Goal: Task Accomplishment & Management: Use online tool/utility

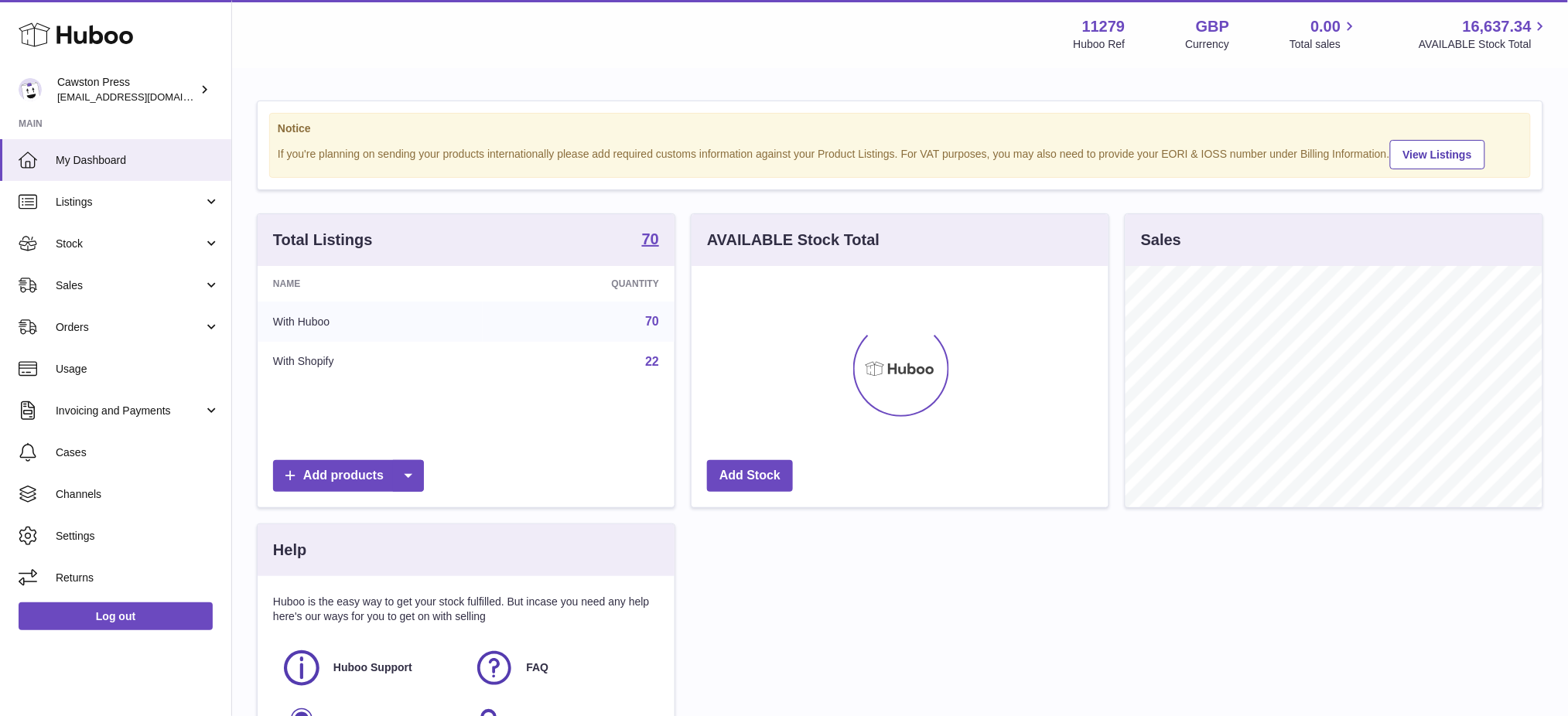
scroll to position [240, 417]
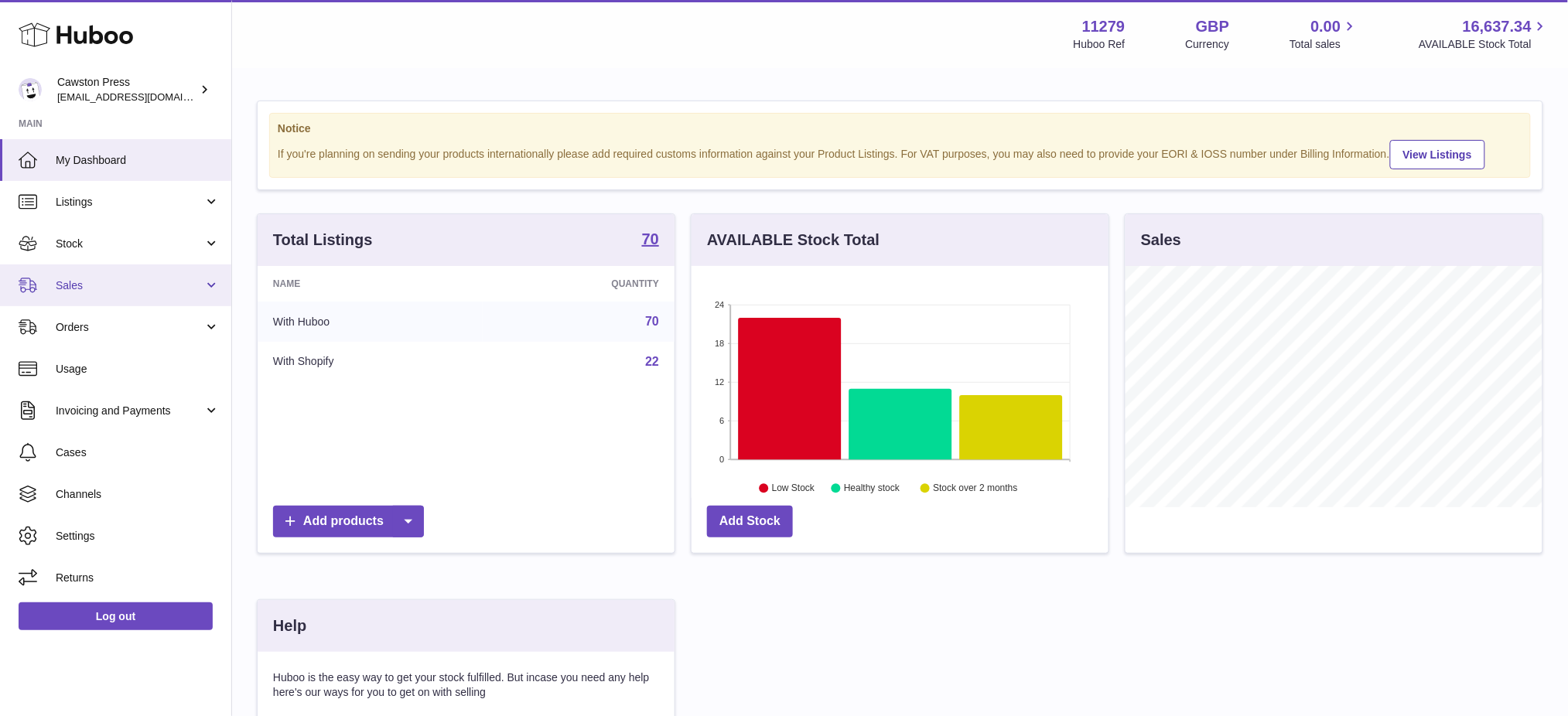
click at [113, 288] on span "Sales" at bounding box center [129, 286] width 148 height 15
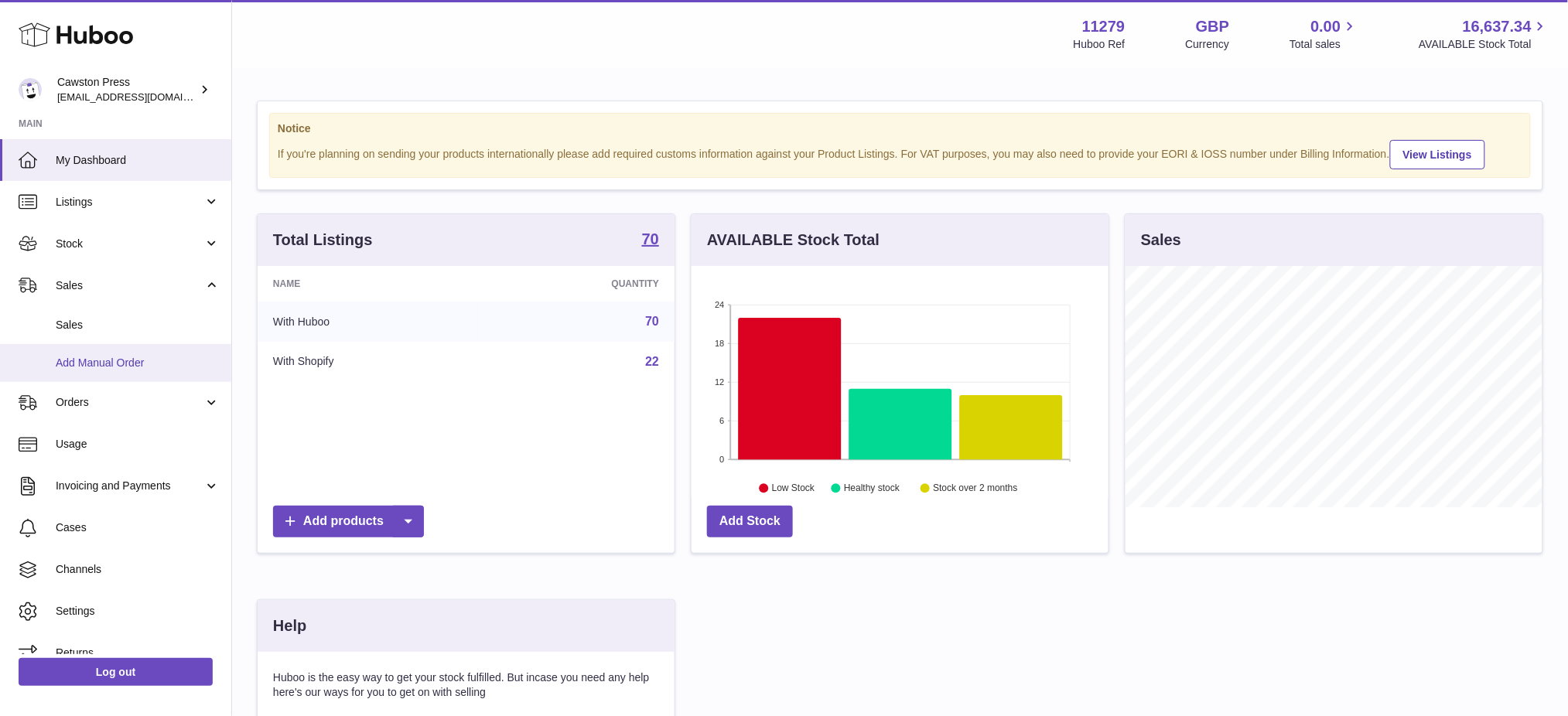
click at [144, 356] on span "Add Manual Order" at bounding box center [137, 363] width 164 height 15
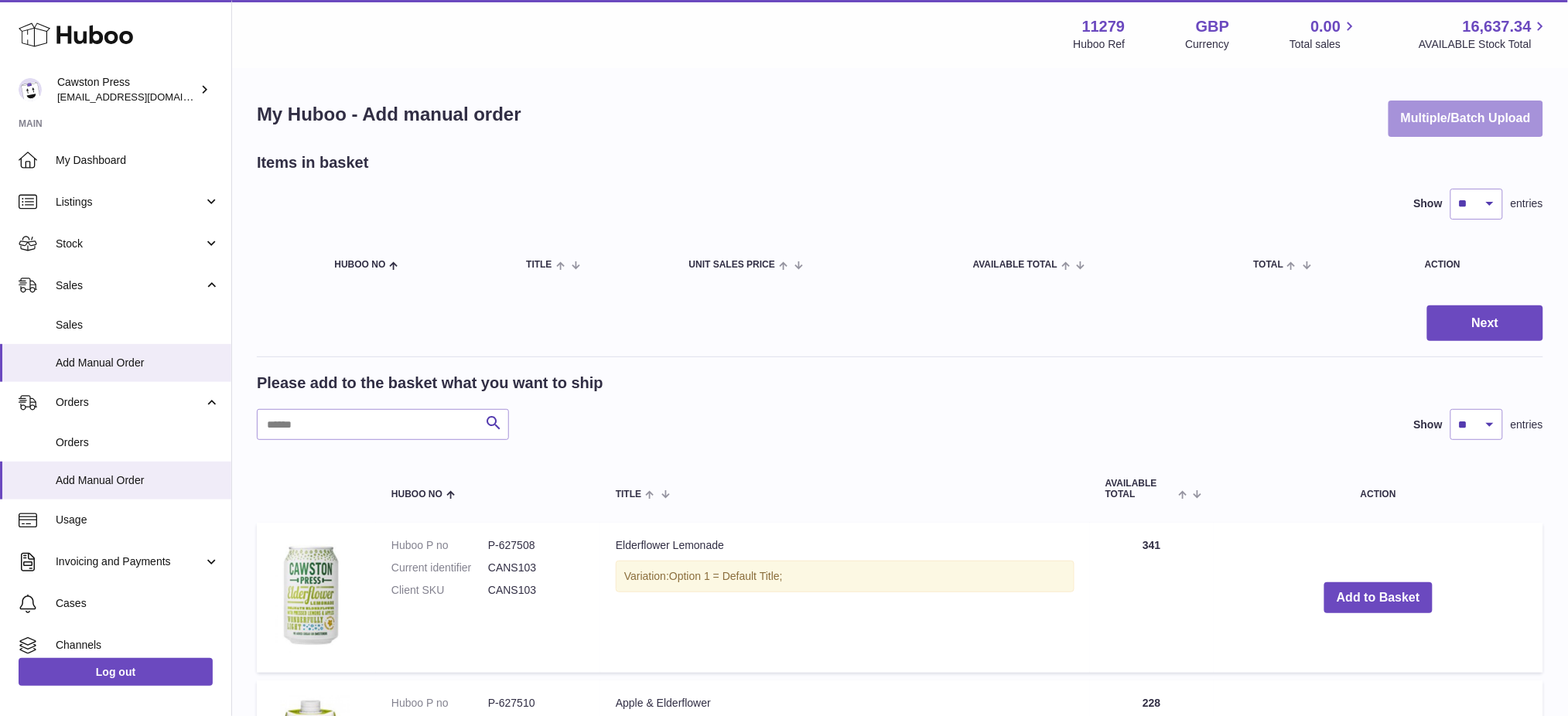
click at [1440, 114] on button "Multiple/Batch Upload" at bounding box center [1465, 118] width 155 height 37
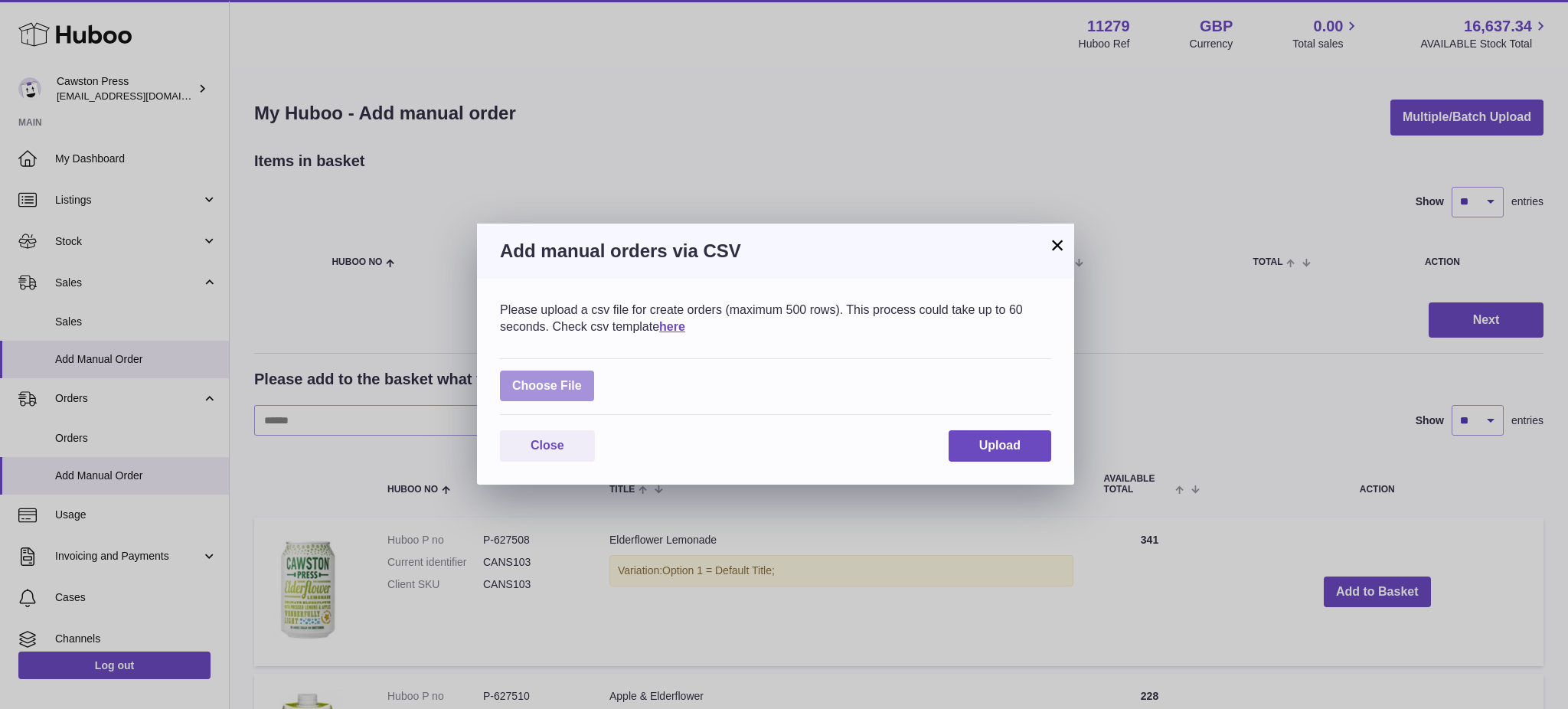
click at [524, 382] on label at bounding box center [547, 386] width 94 height 32
click at [582, 379] on input "file" at bounding box center [582, 378] width 1 height 1
type input "**********"
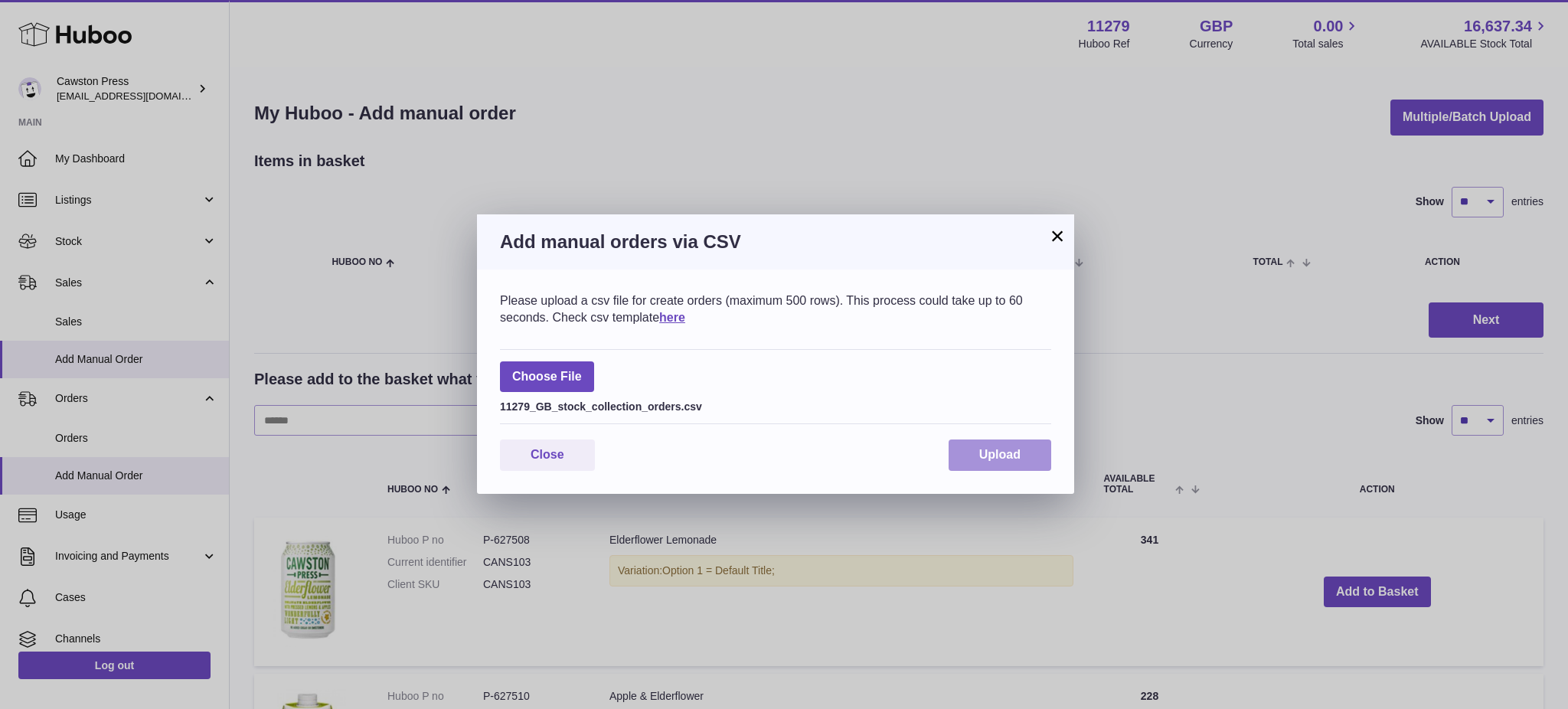
click at [984, 460] on span "Upload" at bounding box center [1000, 454] width 42 height 13
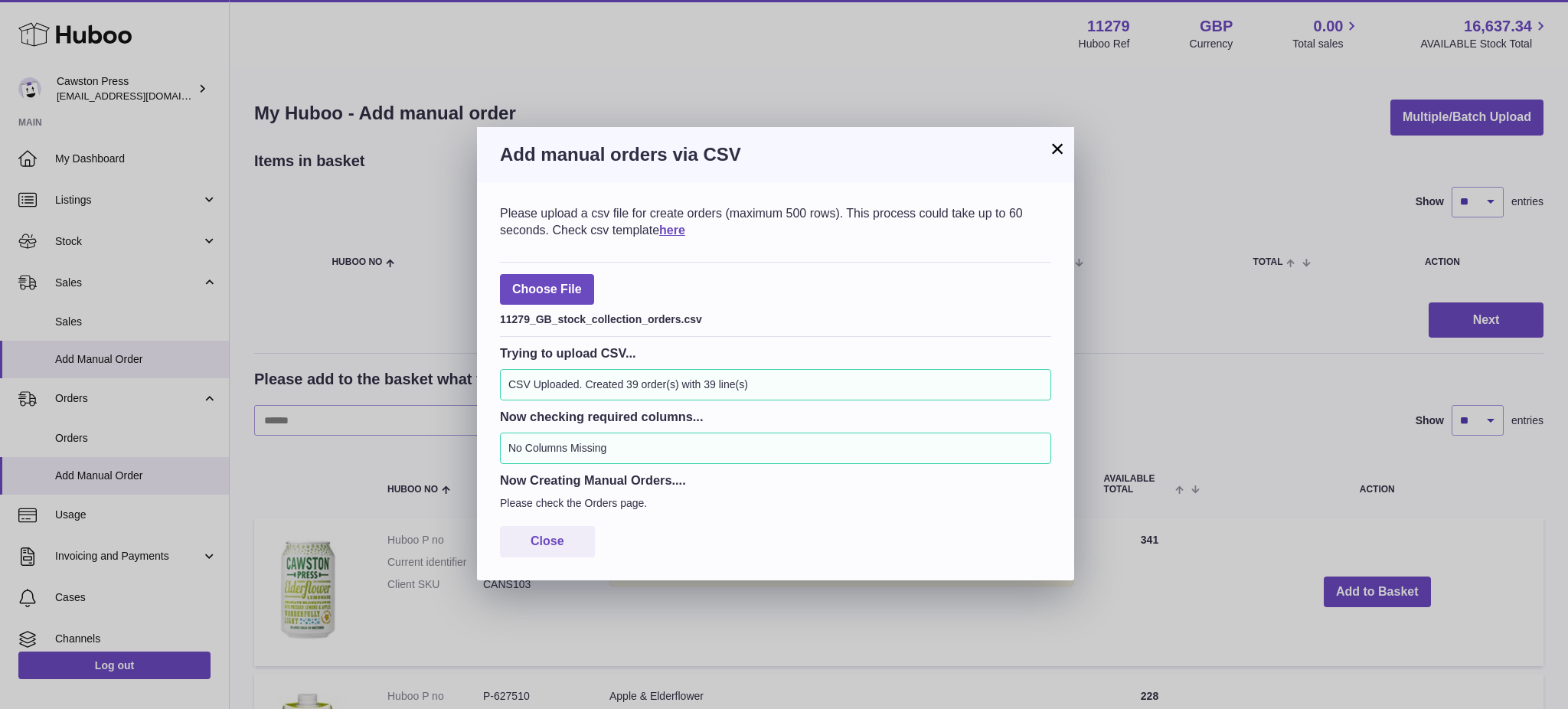
click at [1048, 155] on button "×" at bounding box center [1057, 148] width 19 height 19
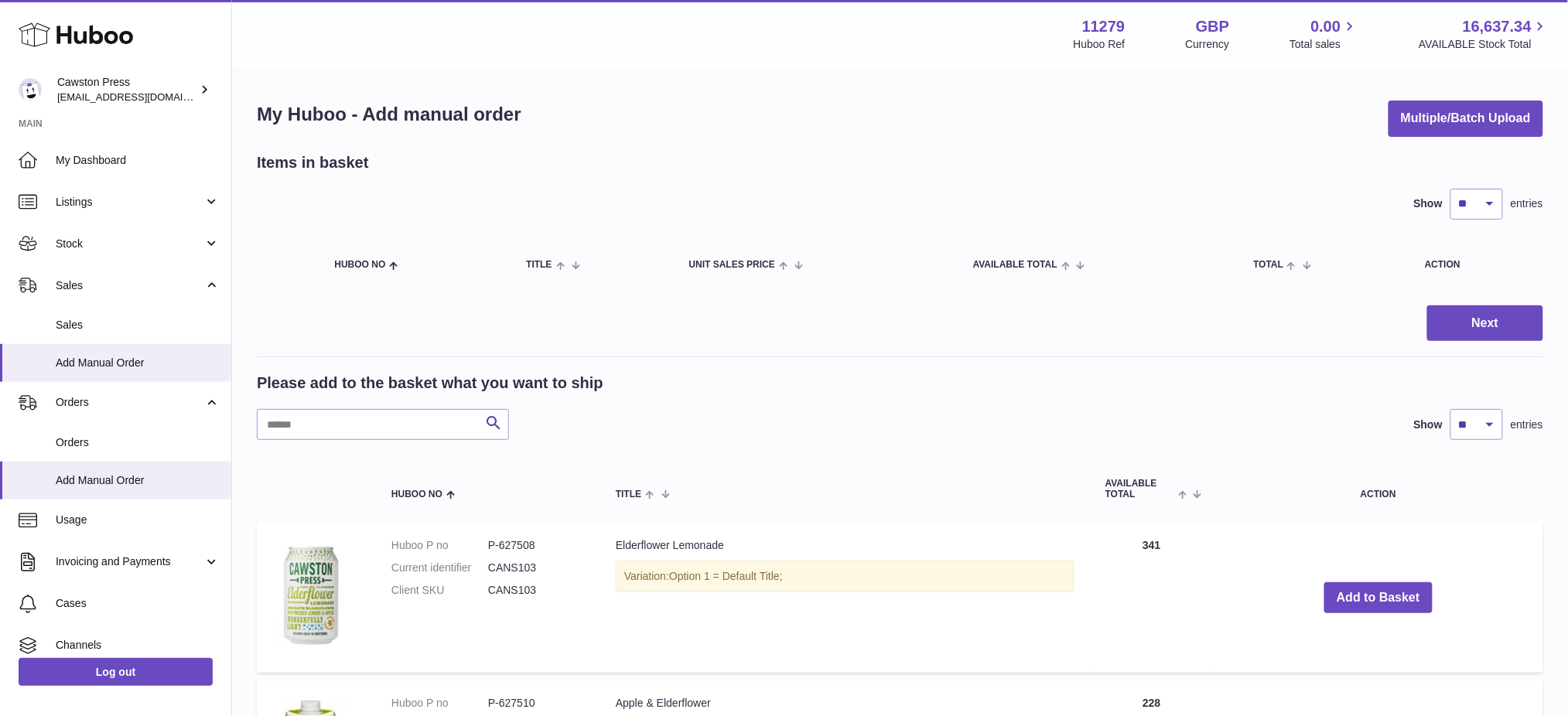
click at [1099, 33] on strong "11279" at bounding box center [1104, 26] width 43 height 21
copy strong "11279"
